Goal: Task Accomplishment & Management: Complete application form

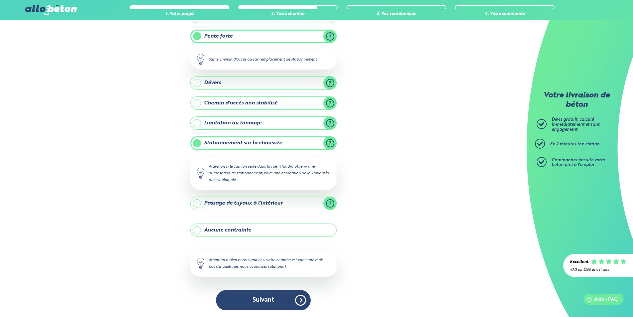
click at [266, 298] on button "Suivant" at bounding box center [263, 300] width 95 height 20
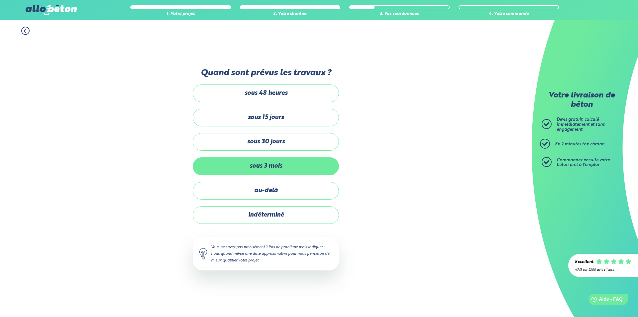
click at [271, 164] on label "sous 3 mois" at bounding box center [266, 166] width 146 height 18
click at [0, 0] on input "sous 3 mois" at bounding box center [0, 0] width 0 height 0
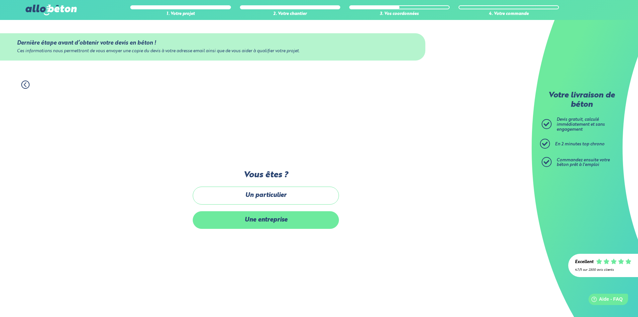
click at [270, 222] on label "Une entreprise" at bounding box center [266, 220] width 146 height 18
click at [0, 0] on input "Une entreprise" at bounding box center [0, 0] width 0 height 0
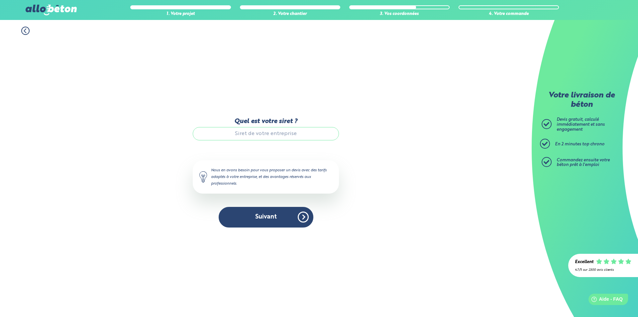
click at [23, 32] on icon at bounding box center [25, 31] width 8 height 8
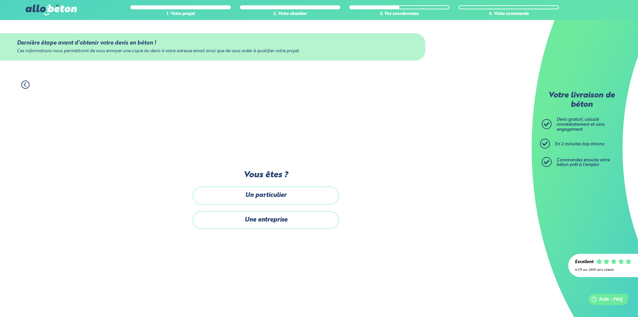
drag, startPoint x: 255, startPoint y: 195, endPoint x: 300, endPoint y: 191, distance: 45.7
click at [256, 195] on label "Un particulier" at bounding box center [266, 195] width 146 height 18
click at [0, 0] on input "Un particulier" at bounding box center [0, 0] width 0 height 0
